Goal: Information Seeking & Learning: Learn about a topic

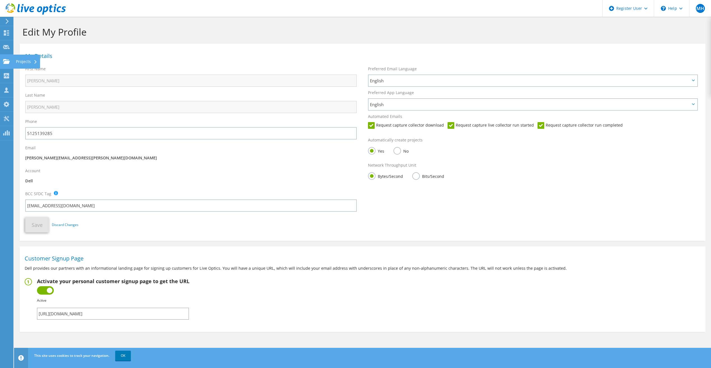
click at [6, 64] on use at bounding box center [6, 61] width 7 height 5
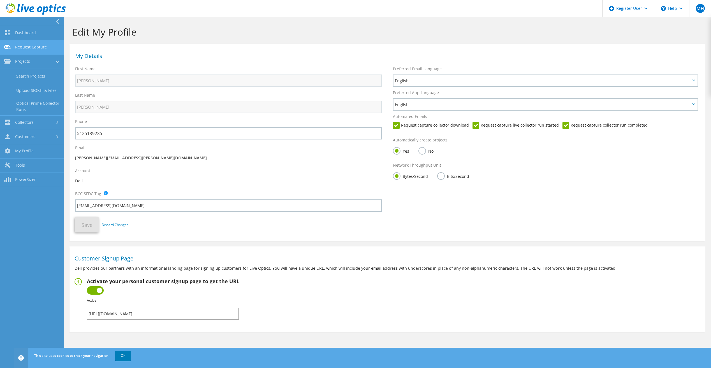
click at [30, 49] on link "Request Capture" at bounding box center [32, 47] width 64 height 14
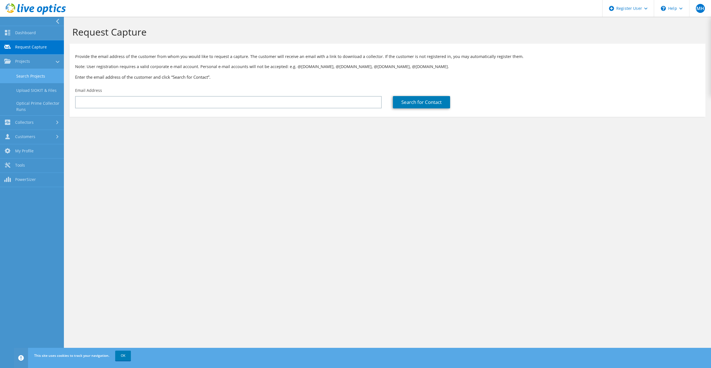
click at [38, 78] on link "Search Projects" at bounding box center [32, 76] width 64 height 14
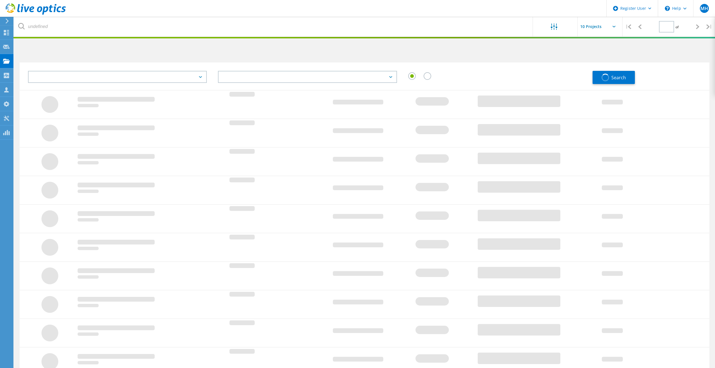
type input "1"
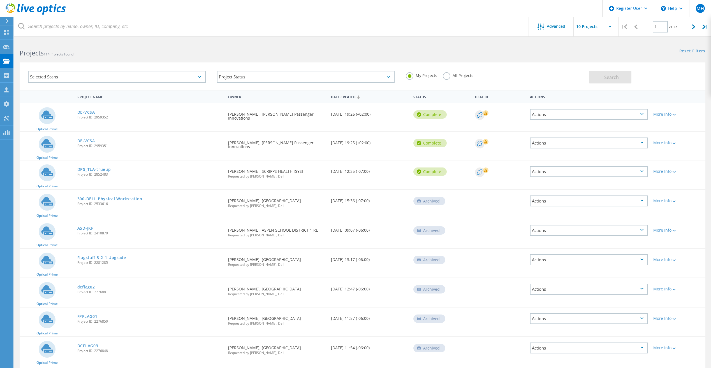
click at [450, 76] on label "All Projects" at bounding box center [458, 74] width 31 height 5
click at [0, 0] on input "All Projects" at bounding box center [0, 0] width 0 height 0
click at [109, 51] on h2 "Projects 114 Projects Found" at bounding box center [188, 52] width 337 height 9
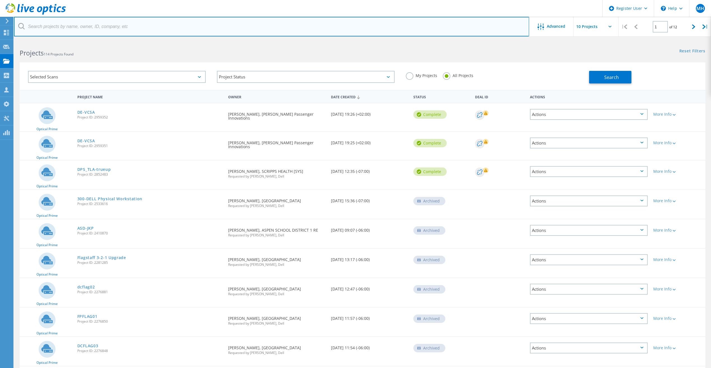
click at [112, 27] on input "text" at bounding box center [271, 27] width 515 height 20
paste input "3076816"
type input "3076816"
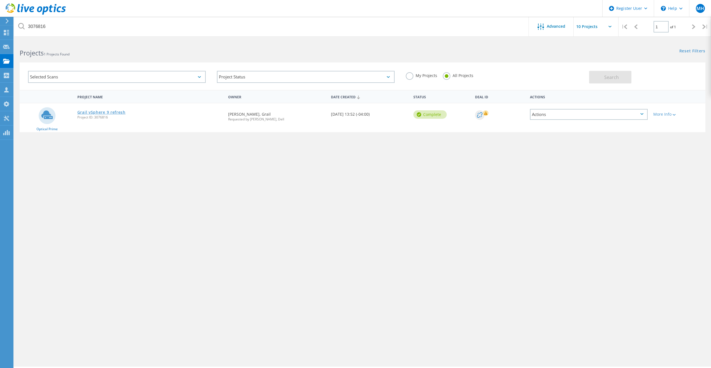
click at [101, 112] on link "Grail vSphere 9 refresh" at bounding box center [101, 112] width 48 height 4
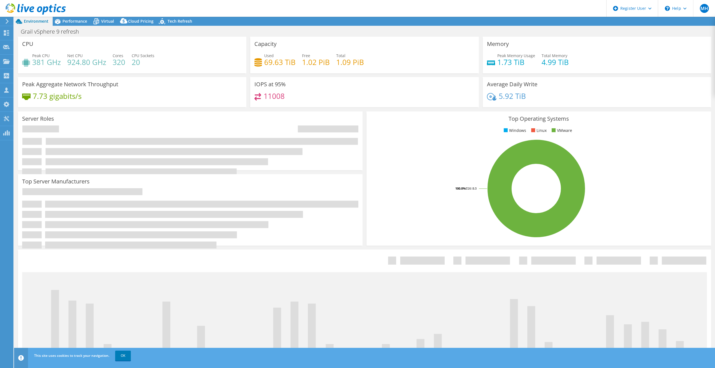
select select "USD"
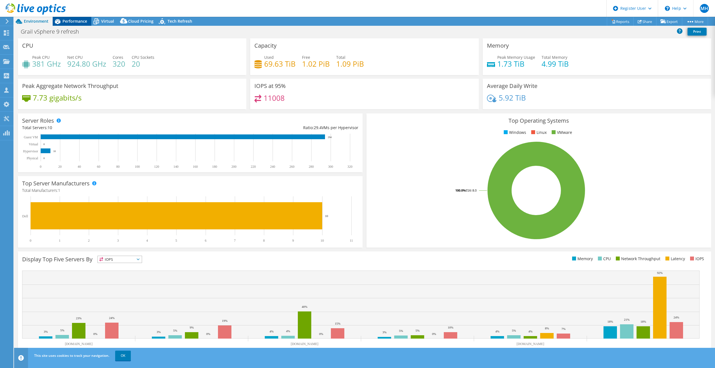
click at [80, 20] on span "Performance" at bounding box center [74, 20] width 25 height 5
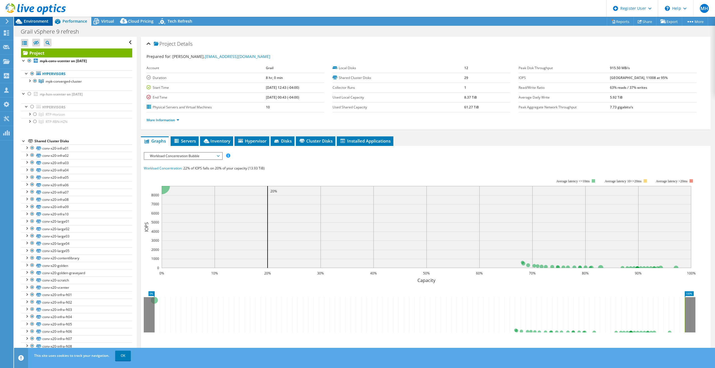
click at [43, 20] on span "Environment" at bounding box center [36, 20] width 25 height 5
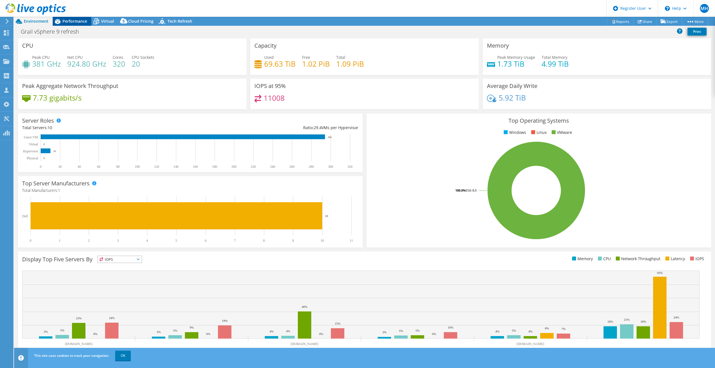
click at [76, 21] on span "Performance" at bounding box center [74, 20] width 25 height 5
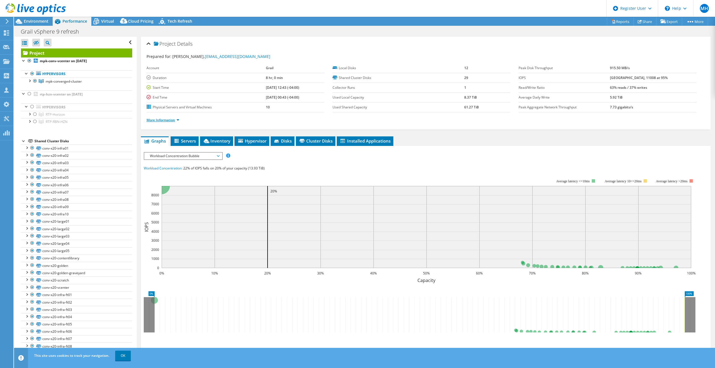
click at [176, 120] on link "More Information" at bounding box center [162, 120] width 33 height 5
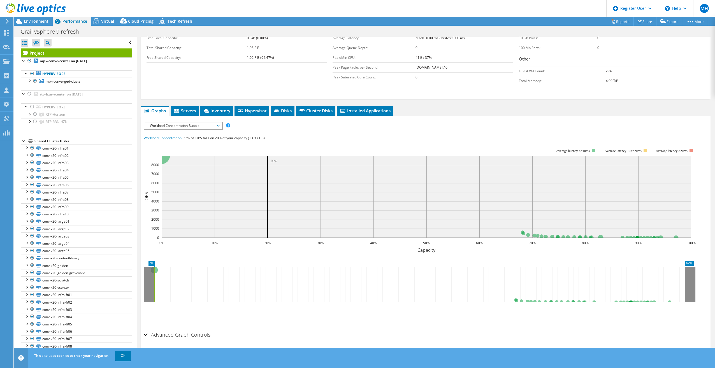
scroll to position [126, 0]
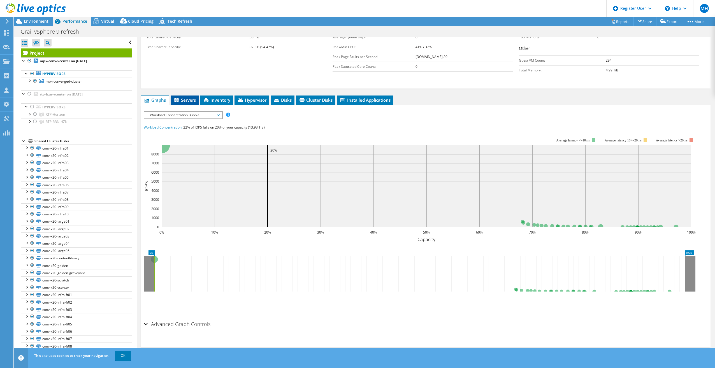
click at [194, 101] on span "Servers" at bounding box center [184, 100] width 22 height 6
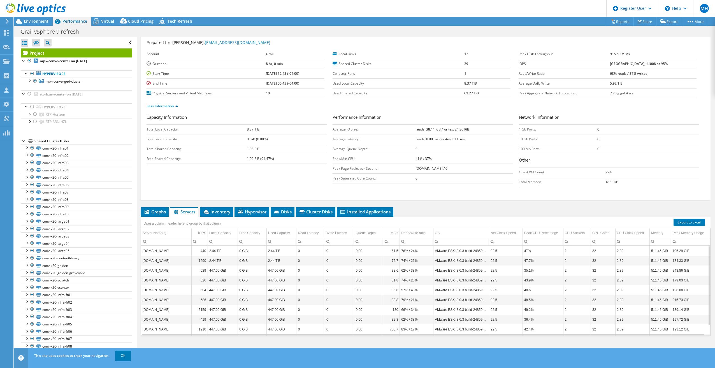
scroll to position [11, 0]
click at [207, 210] on icon at bounding box center [207, 212] width 6 height 4
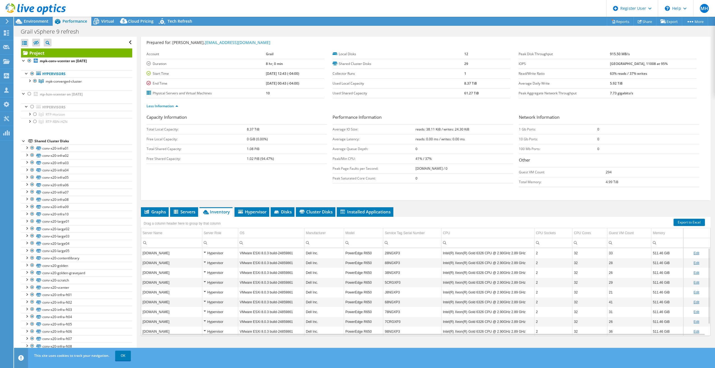
click at [390, 254] on td "28NGXP3" at bounding box center [412, 253] width 58 height 10
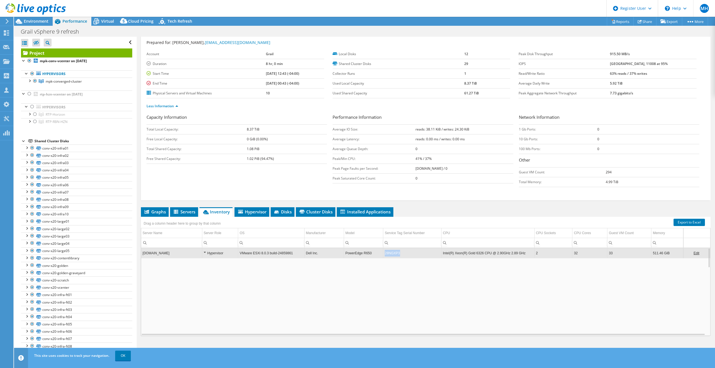
click at [390, 254] on td "28NGXP3" at bounding box center [412, 253] width 58 height 10
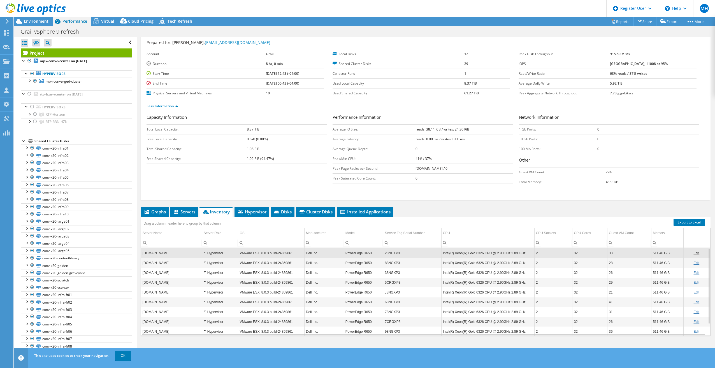
click at [391, 253] on td "28NGXP3" at bounding box center [412, 253] width 58 height 10
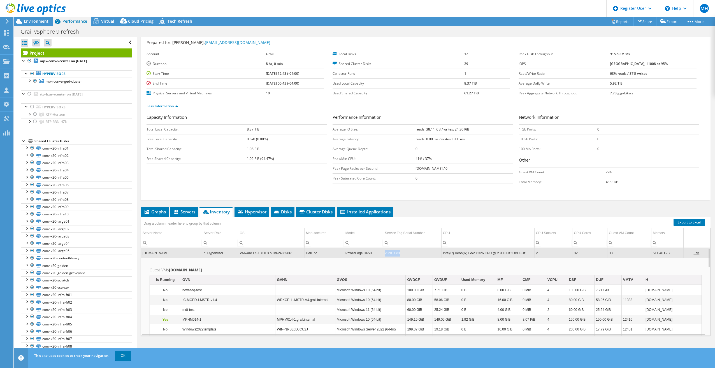
drag, startPoint x: 383, startPoint y: 253, endPoint x: 399, endPoint y: 252, distance: 16.3
click at [399, 252] on td "28NGXP3" at bounding box center [412, 253] width 58 height 10
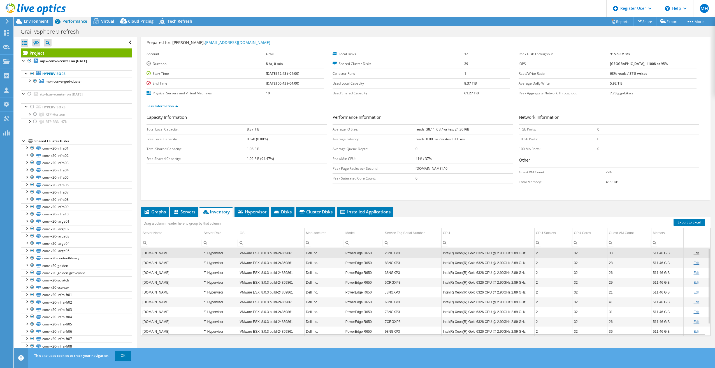
drag, startPoint x: 396, startPoint y: 254, endPoint x: 467, endPoint y: 206, distance: 86.1
click at [467, 206] on div "Project Details Prepared for: Amaresh Sathyanarayanan, asathyanarayanan@grailbi…" at bounding box center [426, 190] width 578 height 334
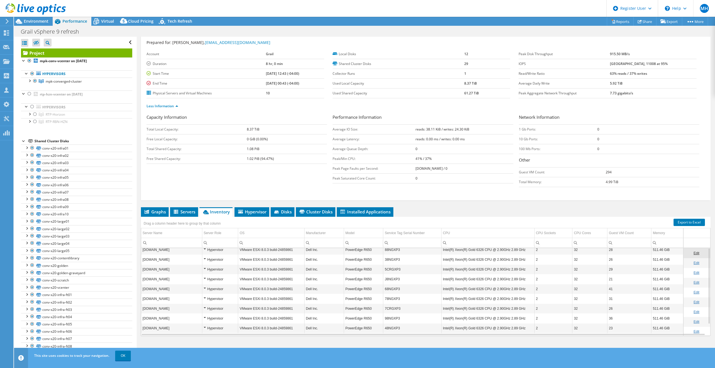
scroll to position [0, 0]
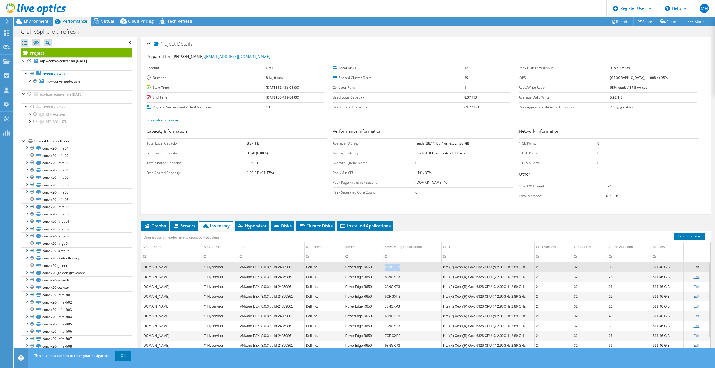
drag, startPoint x: 398, startPoint y: 266, endPoint x: 384, endPoint y: 269, distance: 14.2
click at [384, 269] on td "28NGXP3" at bounding box center [412, 267] width 58 height 10
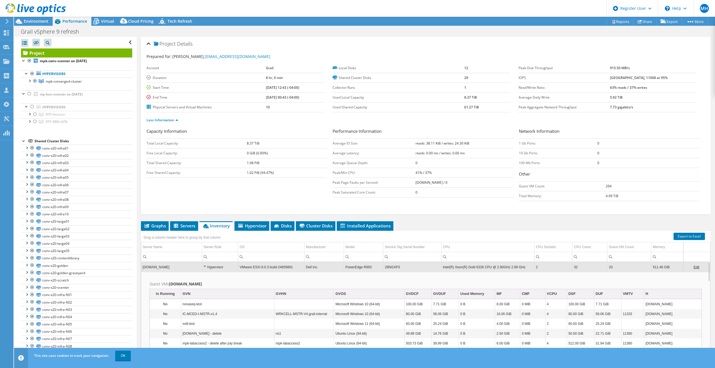
drag, startPoint x: 385, startPoint y: 267, endPoint x: 399, endPoint y: 277, distance: 17.3
drag, startPoint x: 397, startPoint y: 267, endPoint x: 384, endPoint y: 270, distance: 14.0
click at [384, 270] on td "28NGXP3" at bounding box center [412, 267] width 58 height 10
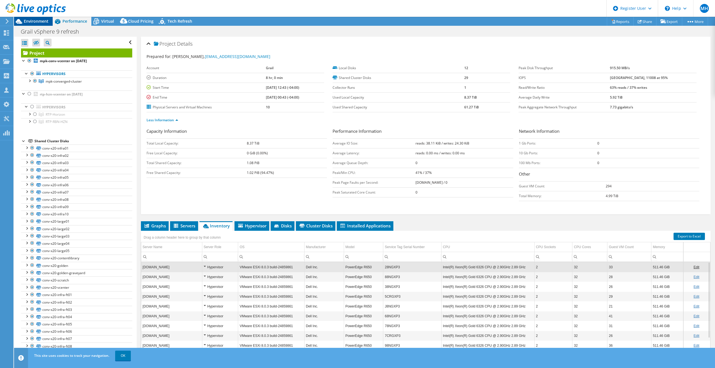
click at [34, 24] on div "Environment" at bounding box center [33, 21] width 39 height 9
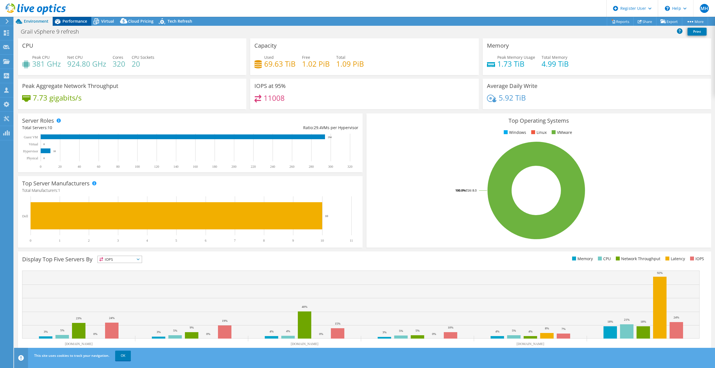
click at [83, 19] on span "Performance" at bounding box center [74, 20] width 25 height 5
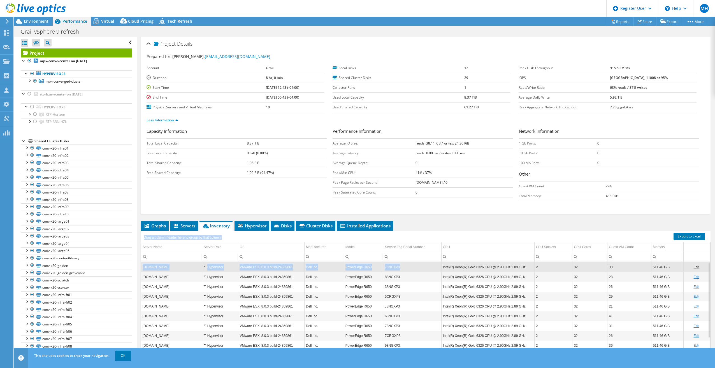
drag, startPoint x: 392, startPoint y: 268, endPoint x: 382, endPoint y: 269, distance: 9.6
click at [382, 269] on div "Drag a column header here to group by that column Server Name Server Role OS Ma…" at bounding box center [425, 290] width 569 height 119
click at [432, 216] on div "Project Details Prepared for: Amaresh Sathyanarayanan, asathyanarayanan@grailbi…" at bounding box center [426, 204] width 578 height 334
click at [390, 267] on td "28NGXP3" at bounding box center [412, 267] width 58 height 10
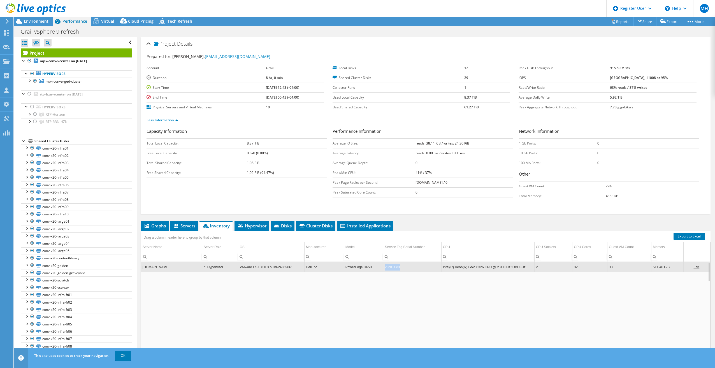
click at [390, 267] on td "28NGXP3" at bounding box center [412, 267] width 58 height 10
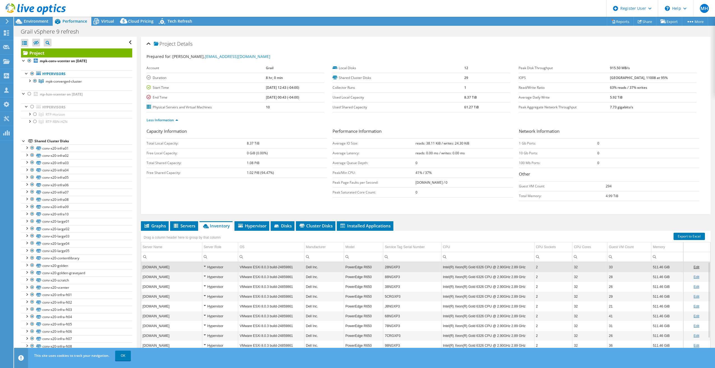
click at [390, 267] on td "28NGXP3" at bounding box center [412, 267] width 58 height 10
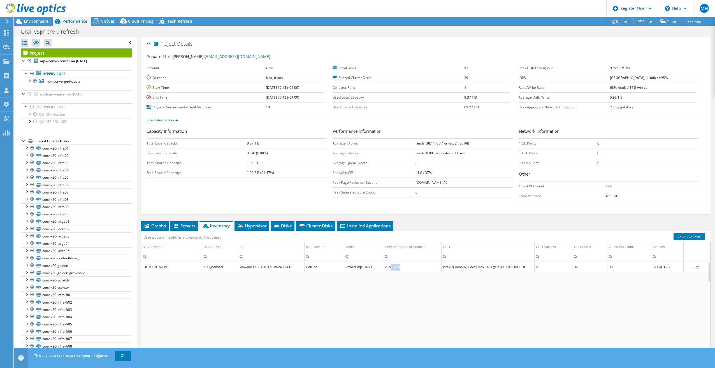
drag, startPoint x: 390, startPoint y: 268, endPoint x: 394, endPoint y: 264, distance: 6.1
copy td "GXP3"
click at [388, 266] on td "28NGXP3" at bounding box center [412, 267] width 58 height 10
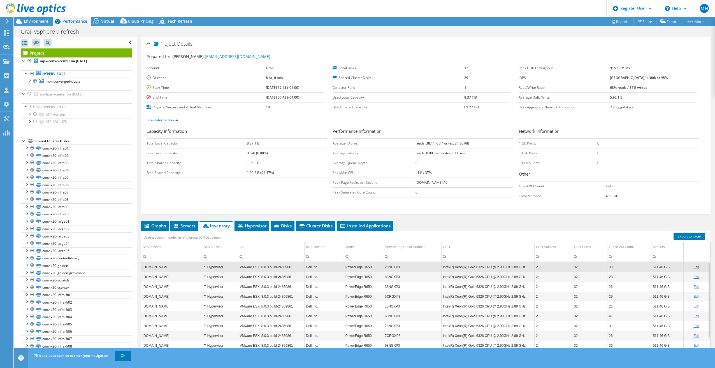
click at [391, 267] on td "28NGXP3" at bounding box center [412, 267] width 58 height 10
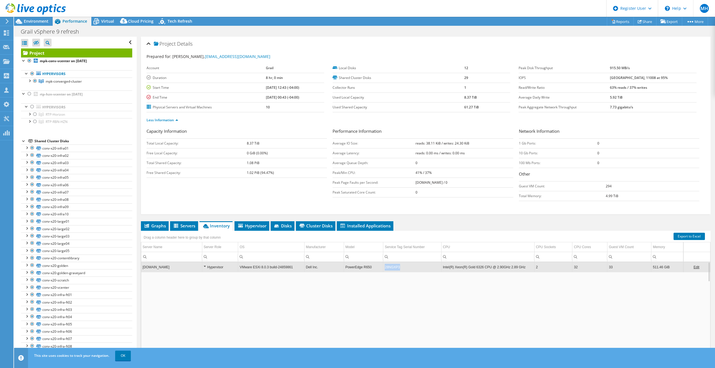
copy td "28NGXP3"
click at [26, 19] on span "Environment" at bounding box center [36, 20] width 25 height 5
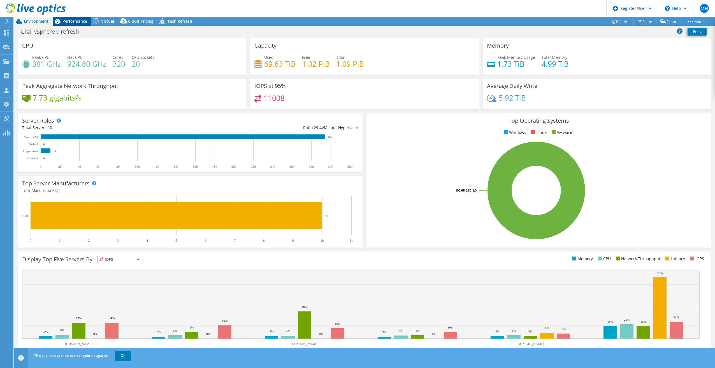
click at [76, 25] on div "Performance" at bounding box center [72, 21] width 39 height 9
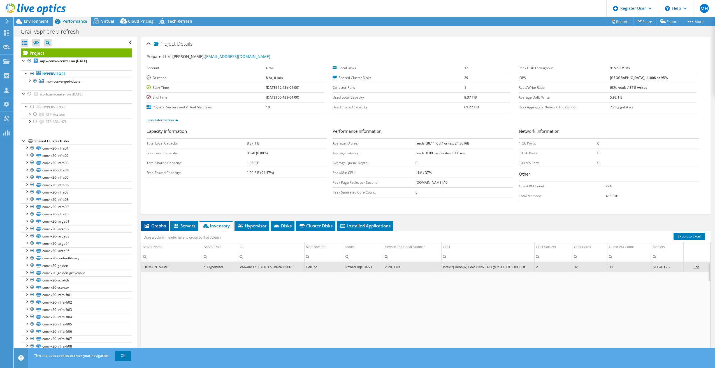
click at [162, 228] on span "Graphs" at bounding box center [155, 226] width 22 height 6
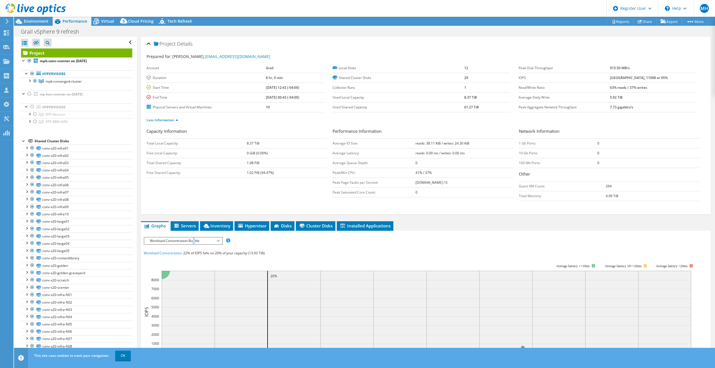
click at [194, 240] on span "Workload Concentration Bubble" at bounding box center [183, 240] width 72 height 7
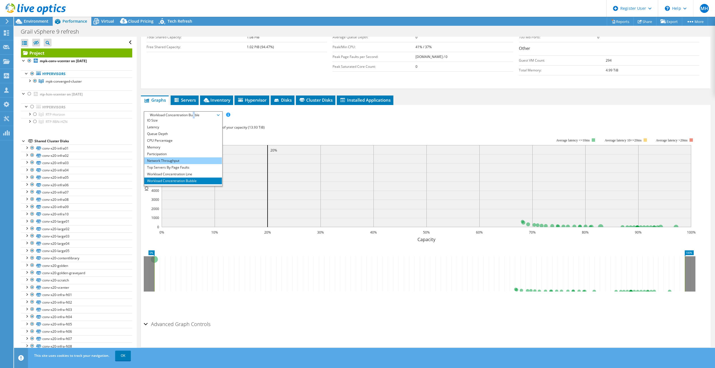
scroll to position [20, 0]
click at [175, 182] on li "All" at bounding box center [183, 182] width 78 height 7
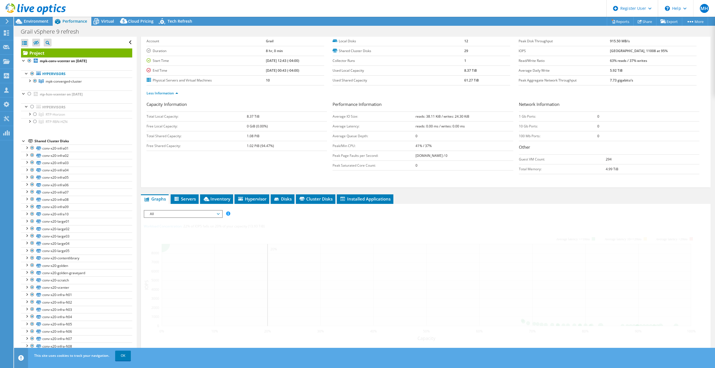
scroll to position [56, 0]
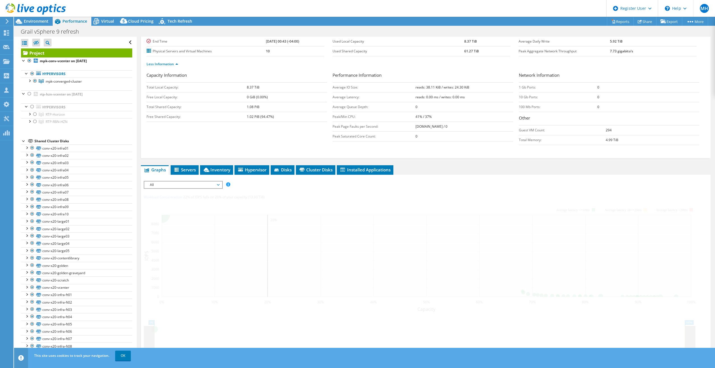
click at [219, 184] on span "All" at bounding box center [183, 184] width 72 height 7
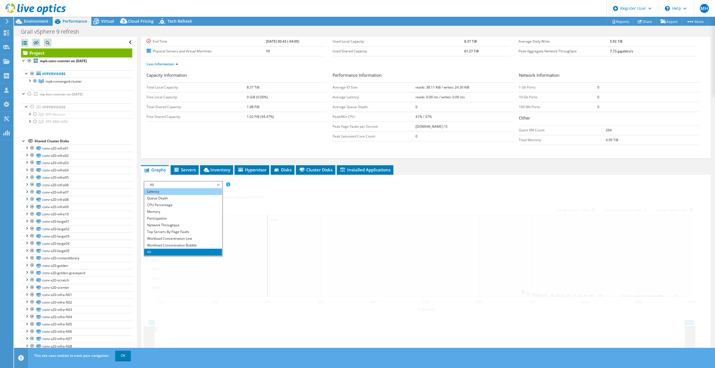
click at [188, 191] on li "Latency" at bounding box center [183, 191] width 78 height 7
